Goal: Information Seeking & Learning: Stay updated

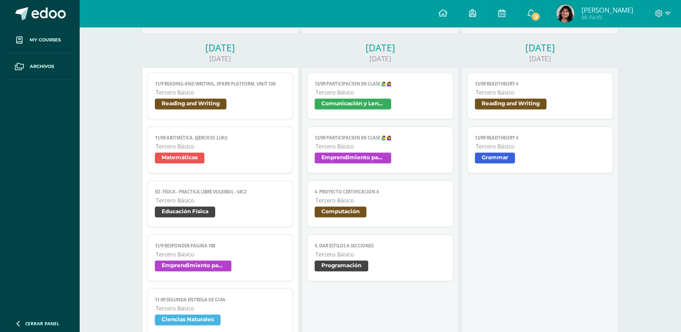
scroll to position [591, 0]
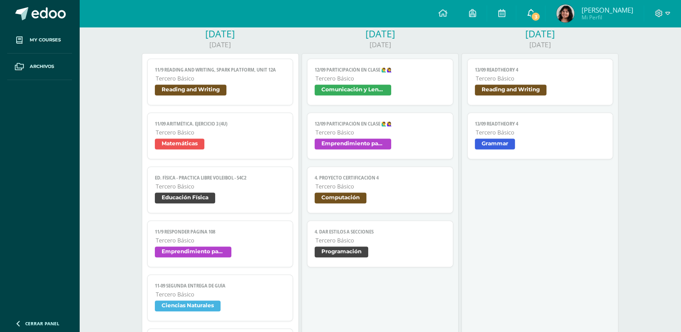
click at [545, 21] on link "3" at bounding box center [530, 13] width 29 height 27
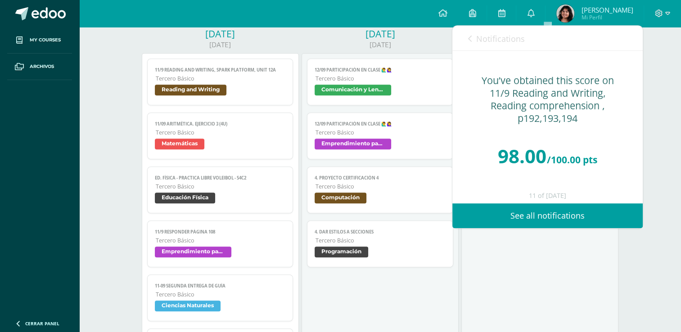
click at [492, 39] on span "Notifications" at bounding box center [500, 38] width 49 height 11
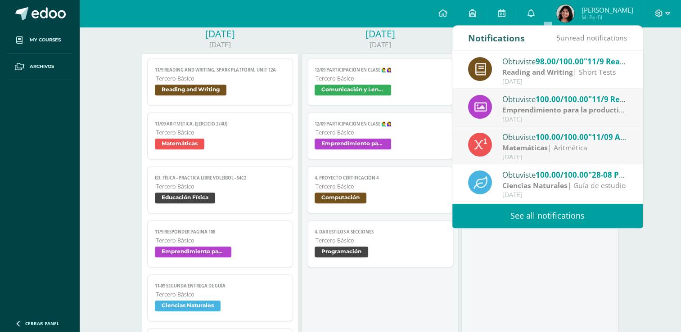
click at [534, 120] on div "[DATE]" at bounding box center [564, 120] width 125 height 8
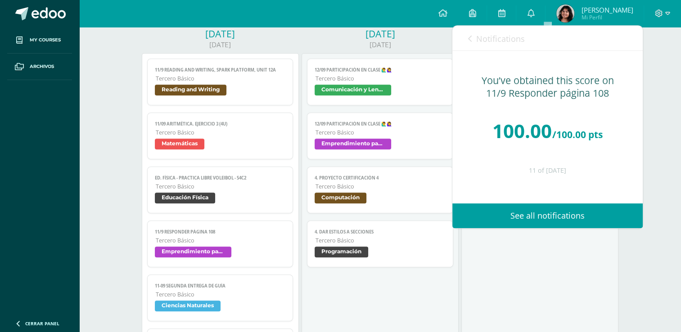
click at [493, 47] on link "Notifications" at bounding box center [496, 39] width 57 height 26
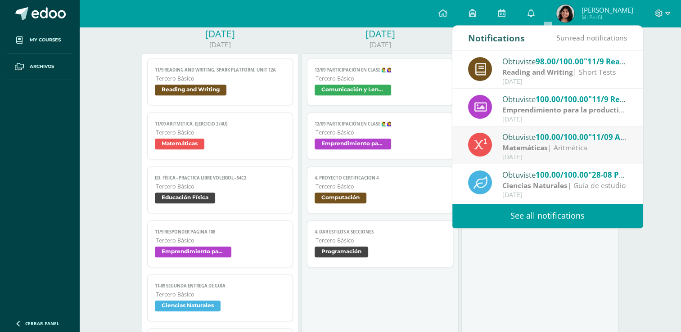
click at [516, 147] on strong "Matemáticas" at bounding box center [524, 148] width 45 height 10
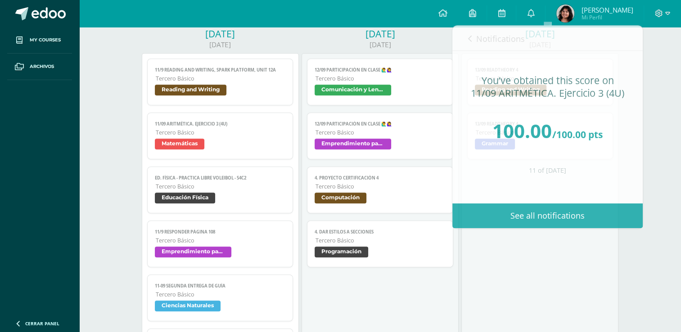
click at [531, 281] on div "13/09 ReadTheory 4 Reading and Writing Cargando contenido 13/09 ReadTheory 4 [P…" at bounding box center [539, 271] width 157 height 437
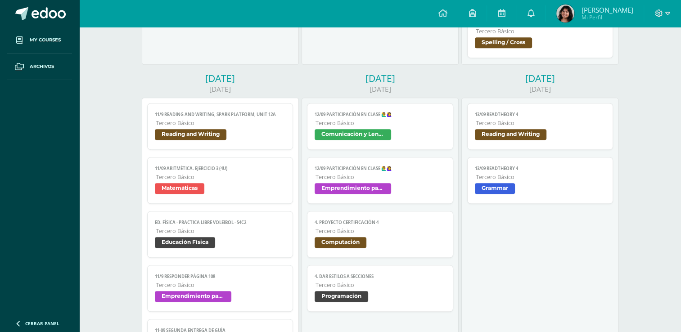
scroll to position [546, 0]
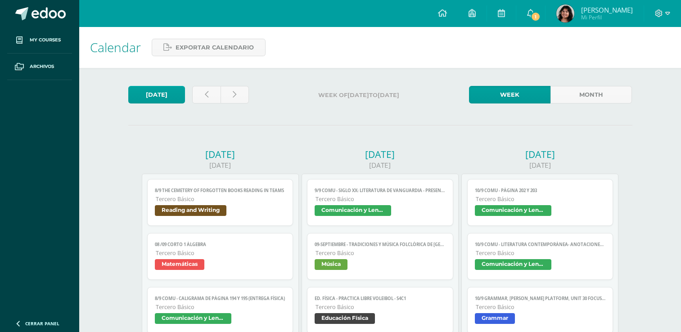
scroll to position [546, 0]
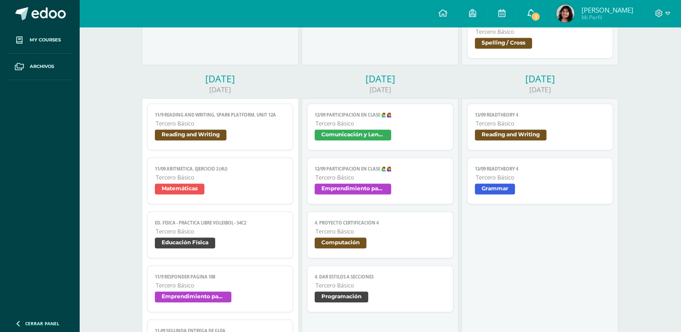
click at [540, 16] on link "1" at bounding box center [530, 13] width 29 height 27
